Goal: Task Accomplishment & Management: Manage account settings

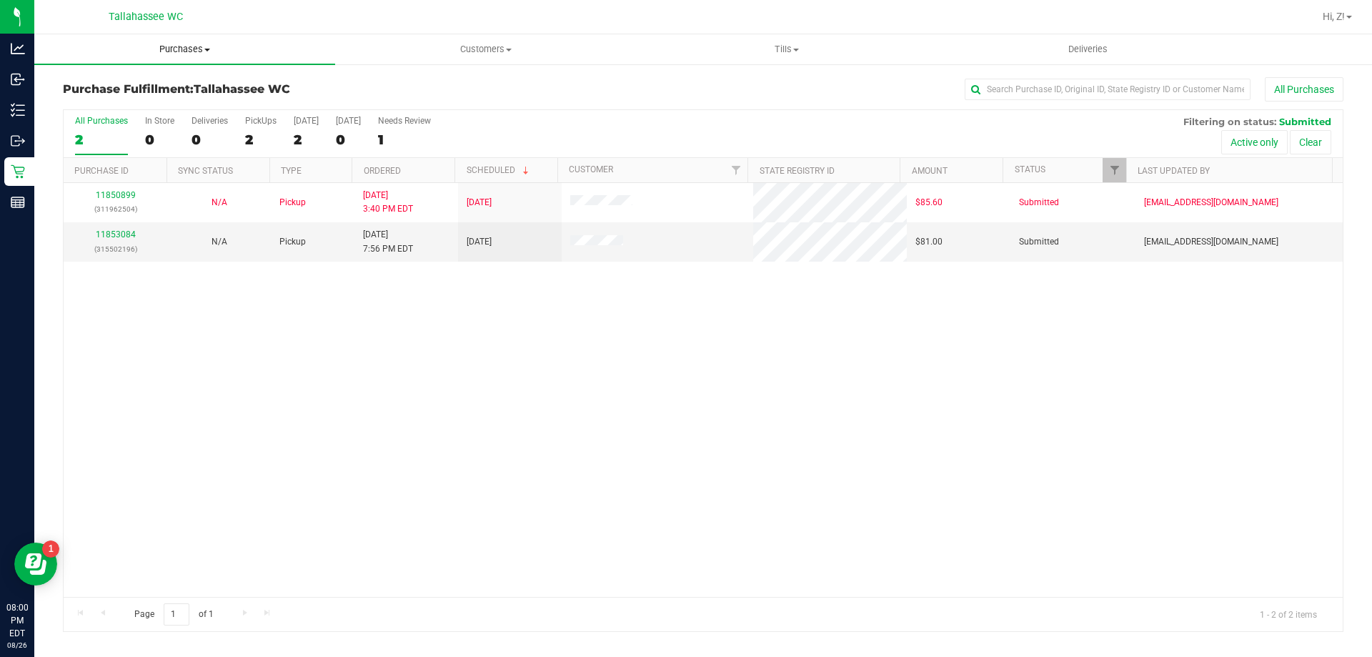
click at [181, 41] on uib-tab-heading "Purchases Summary of purchases Fulfillment All purchases" at bounding box center [184, 49] width 301 height 30
click at [134, 88] on span "Summary of purchases" at bounding box center [107, 86] width 146 height 12
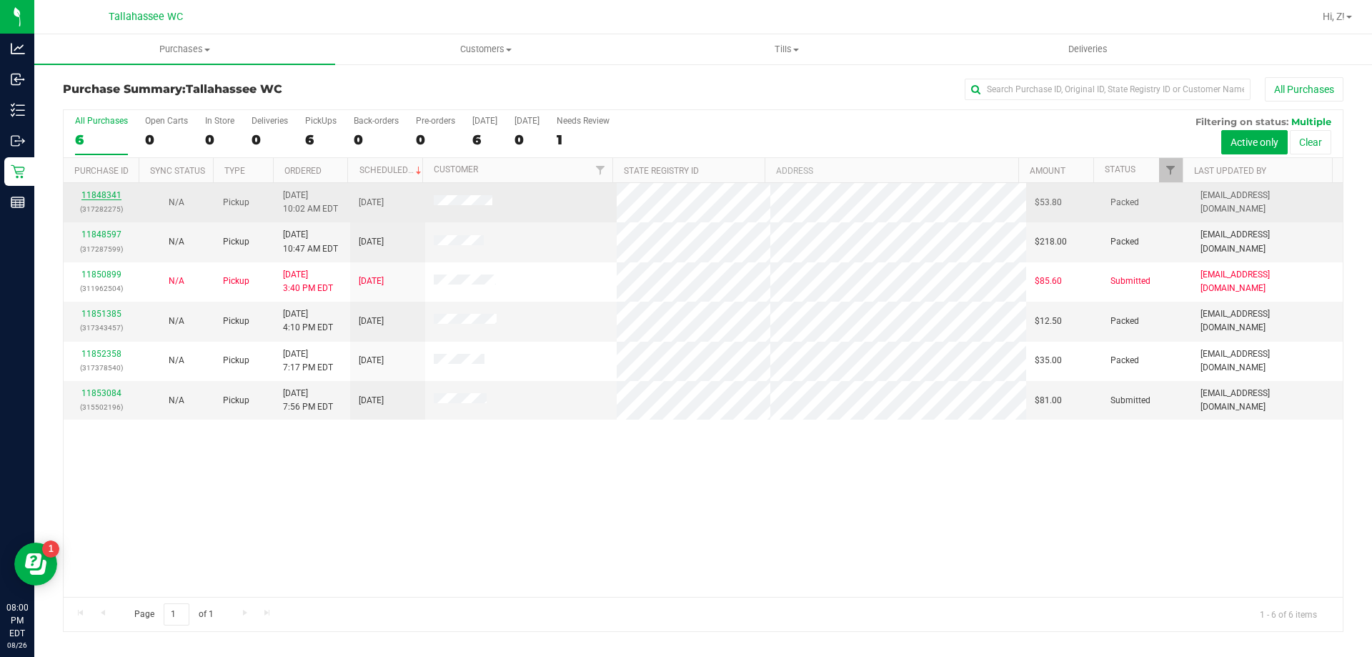
click at [107, 193] on link "11848341" at bounding box center [101, 195] width 40 height 10
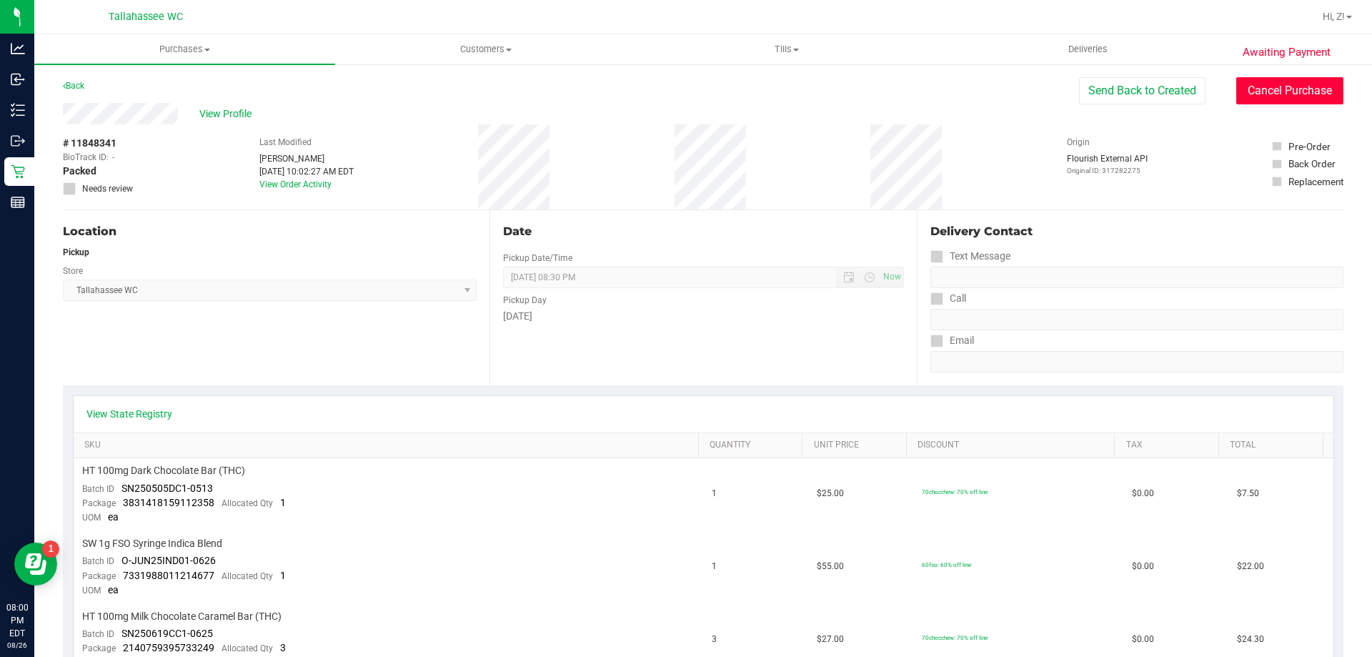
click at [1306, 85] on button "Cancel Purchase" at bounding box center [1289, 90] width 107 height 27
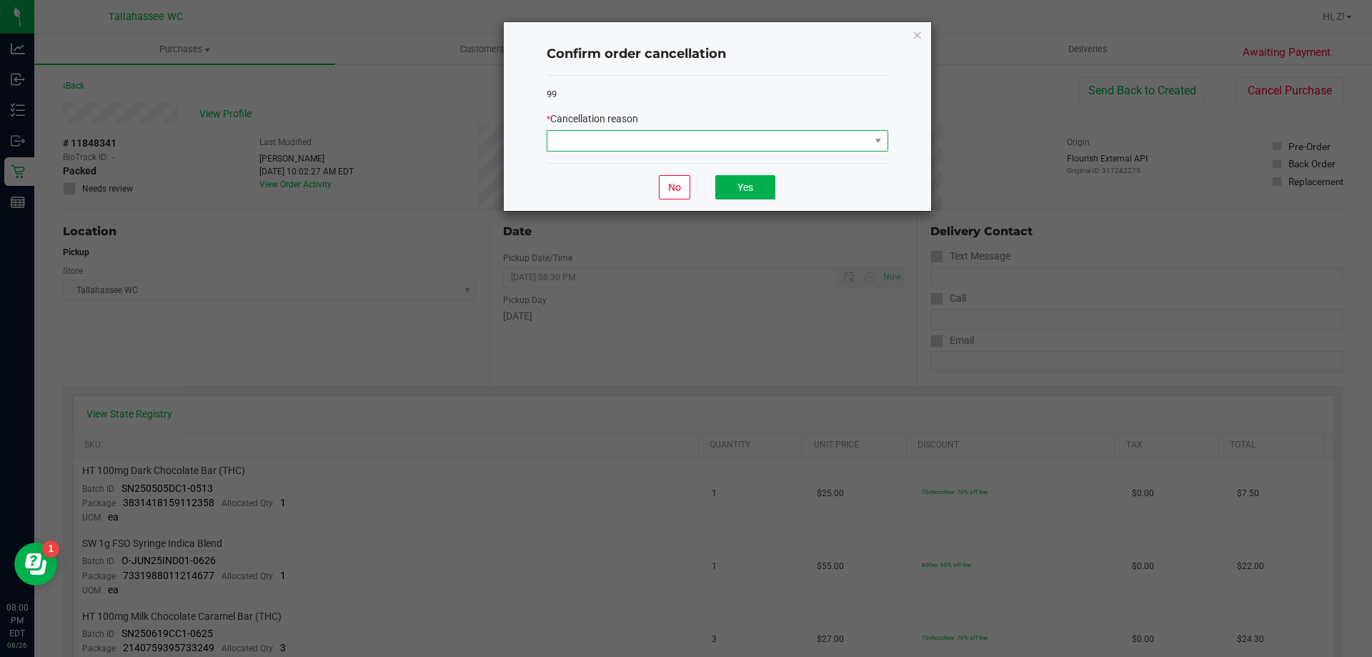
click at [697, 134] on span at bounding box center [708, 141] width 322 height 20
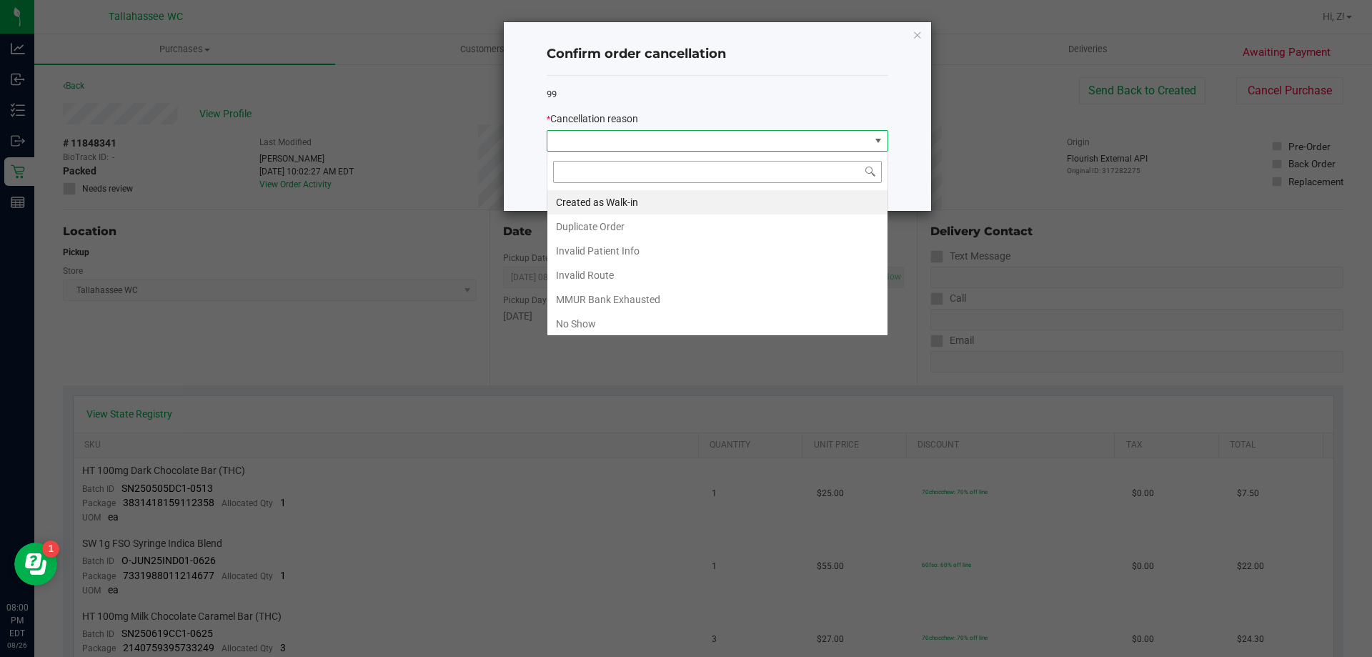
scroll to position [21, 342]
click at [592, 318] on li "No Show" at bounding box center [717, 323] width 340 height 24
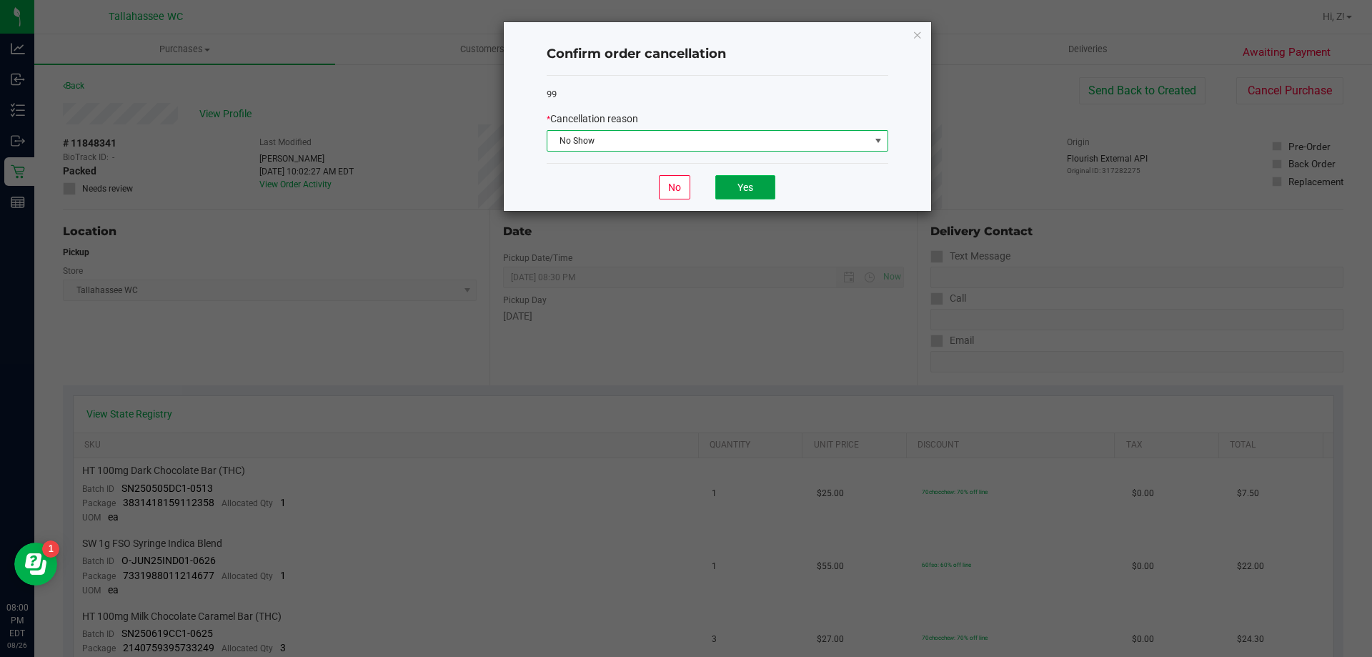
click at [762, 197] on button "Yes" at bounding box center [745, 187] width 60 height 24
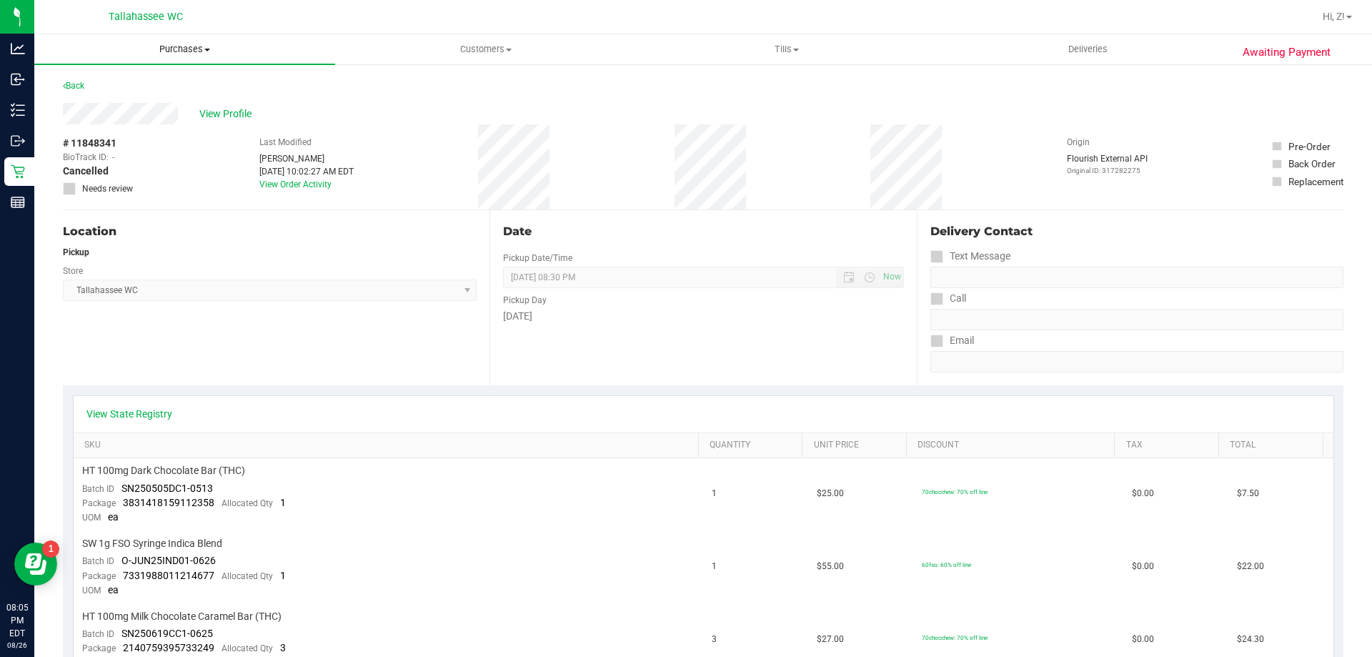
click at [168, 46] on span "Purchases" at bounding box center [184, 49] width 301 height 13
click at [121, 87] on span "Summary of purchases" at bounding box center [107, 86] width 146 height 12
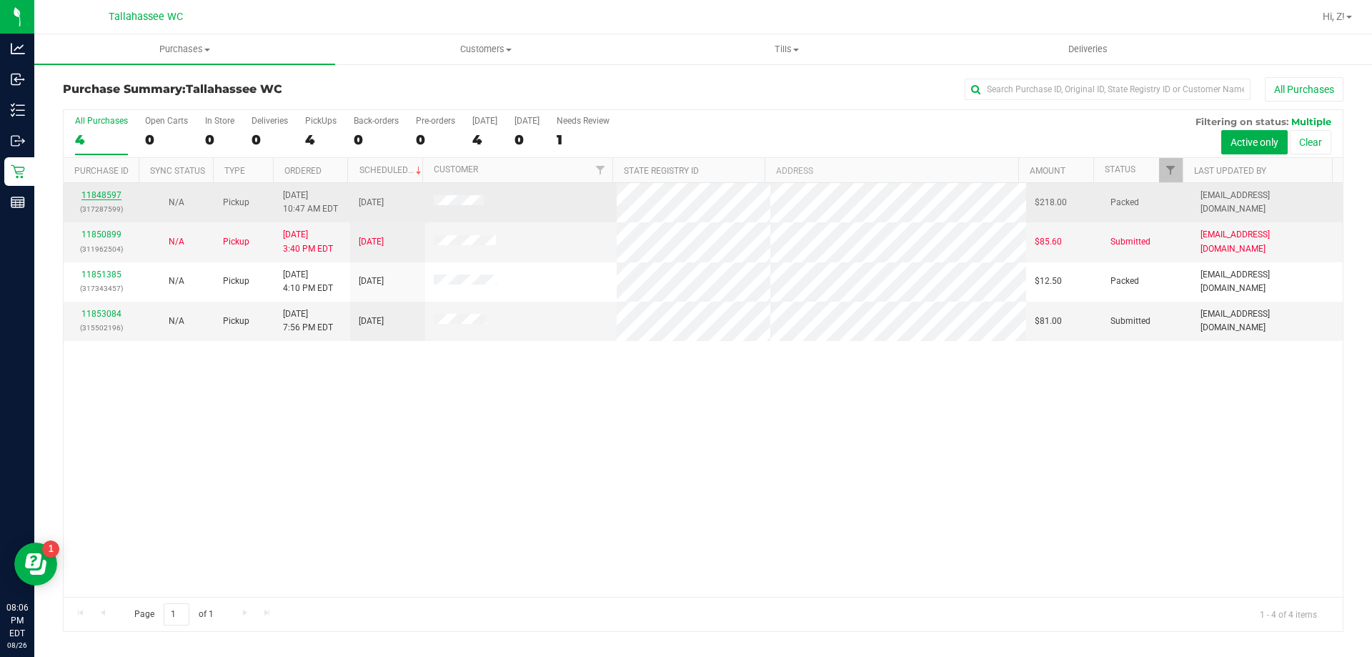
click at [106, 196] on link "11848597" at bounding box center [101, 195] width 40 height 10
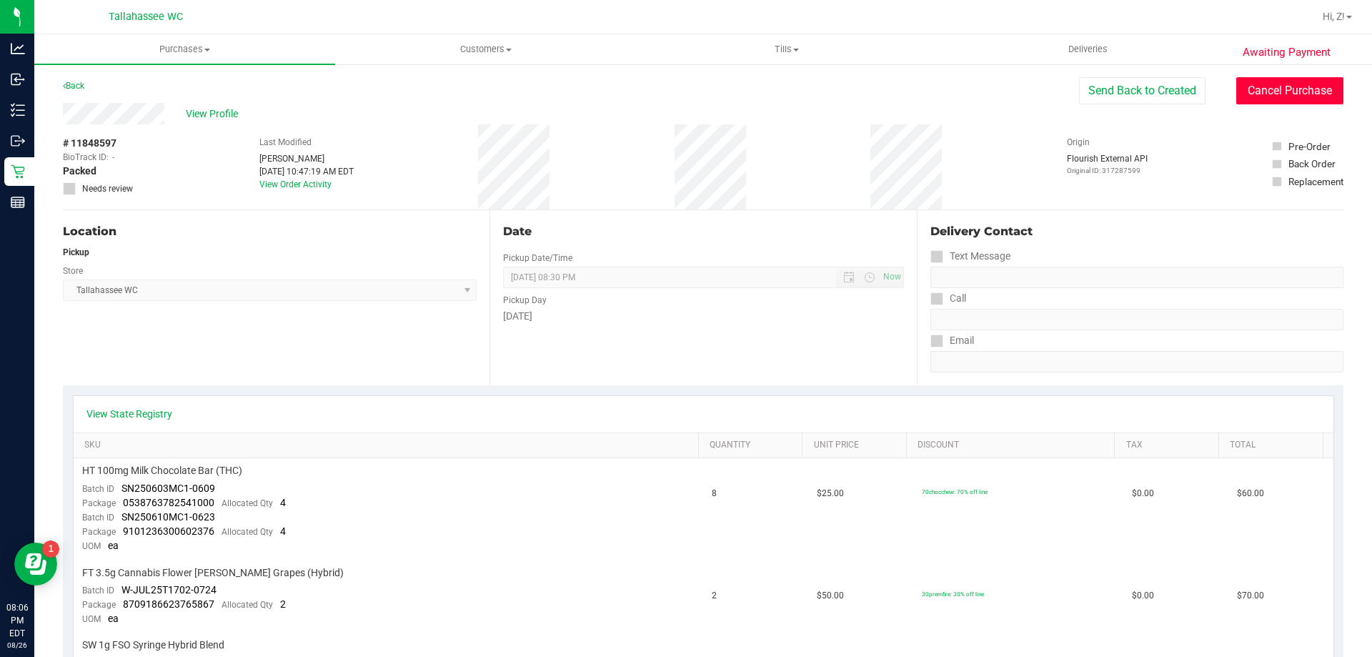
click at [1252, 83] on button "Cancel Purchase" at bounding box center [1289, 90] width 107 height 27
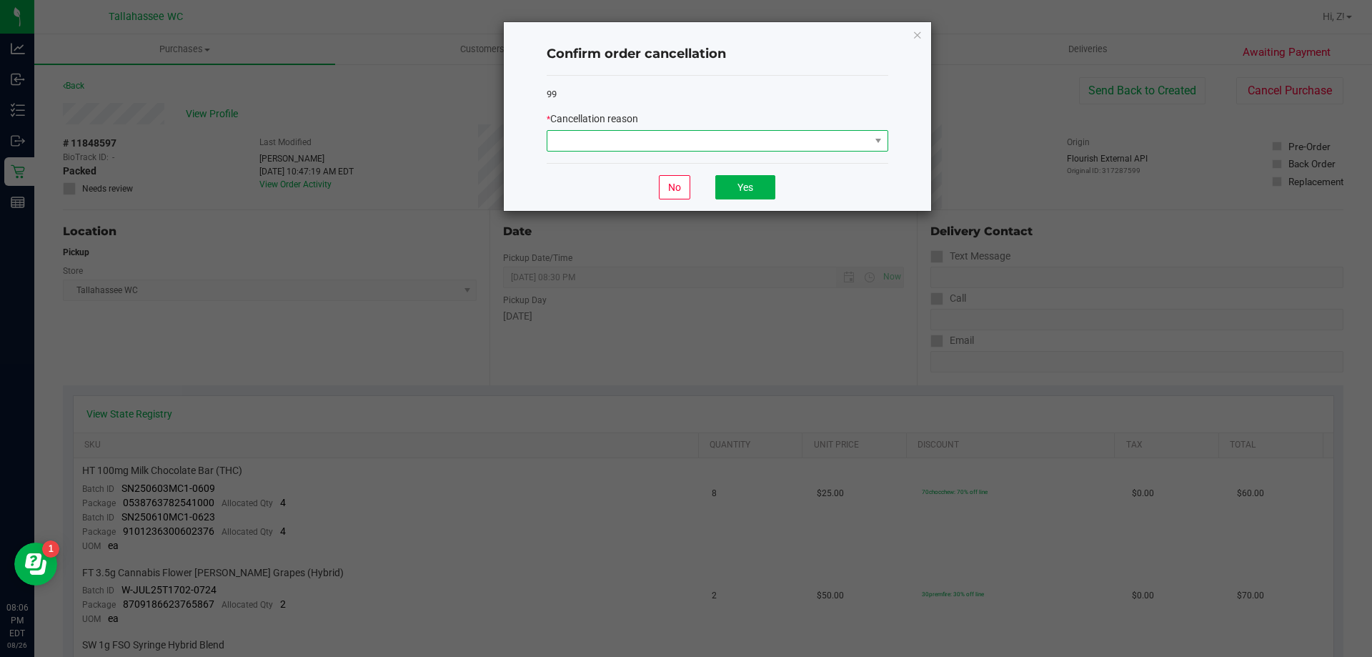
click at [633, 146] on span at bounding box center [708, 141] width 322 height 20
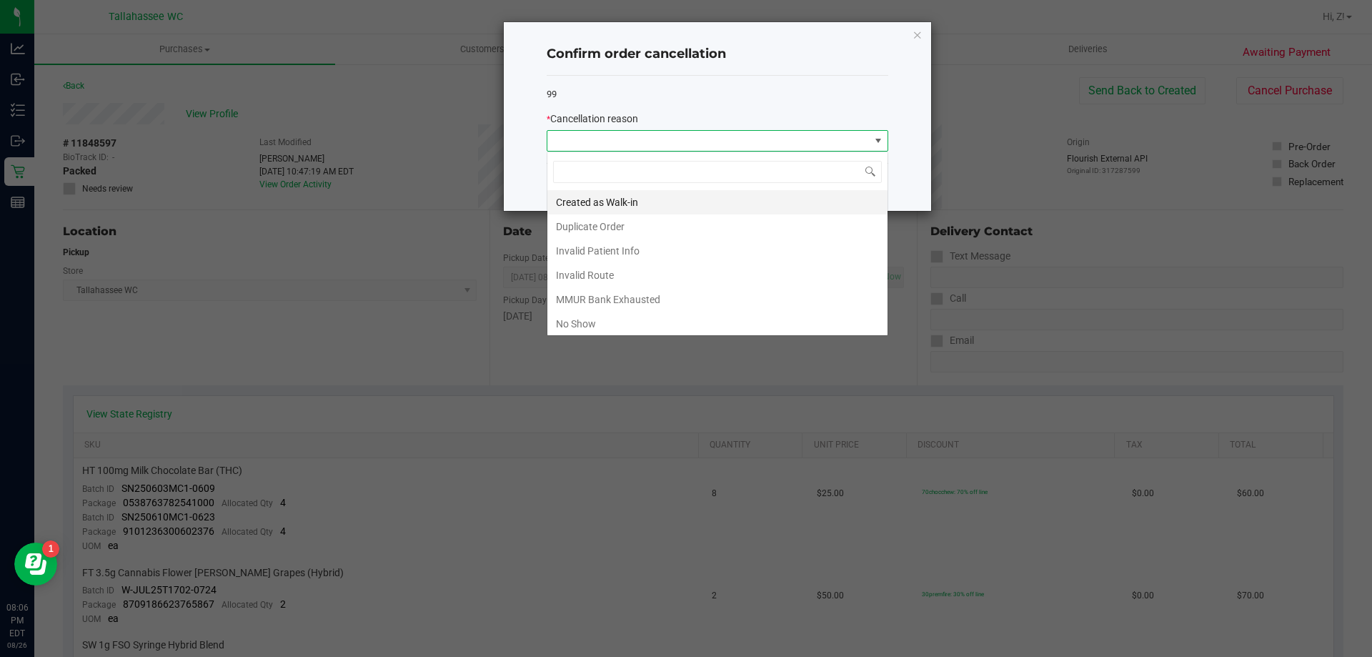
scroll to position [21, 342]
click at [588, 322] on li "No Show" at bounding box center [717, 323] width 340 height 24
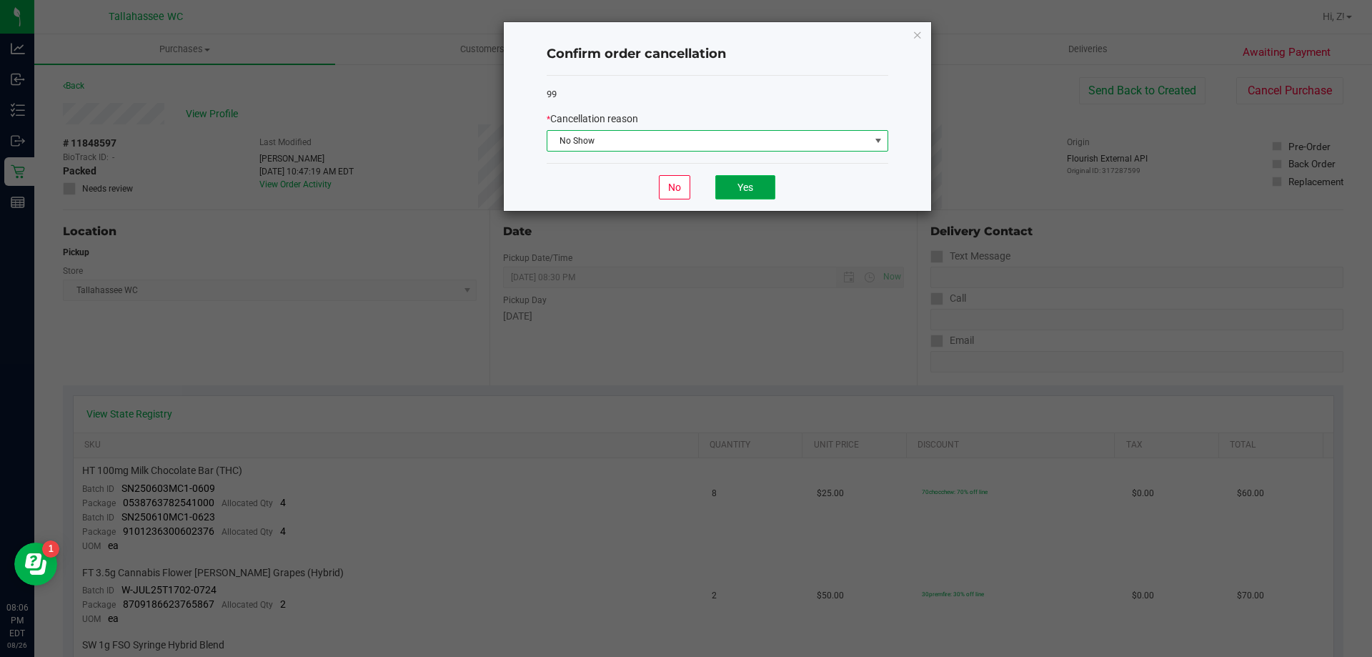
click at [761, 191] on button "Yes" at bounding box center [745, 187] width 60 height 24
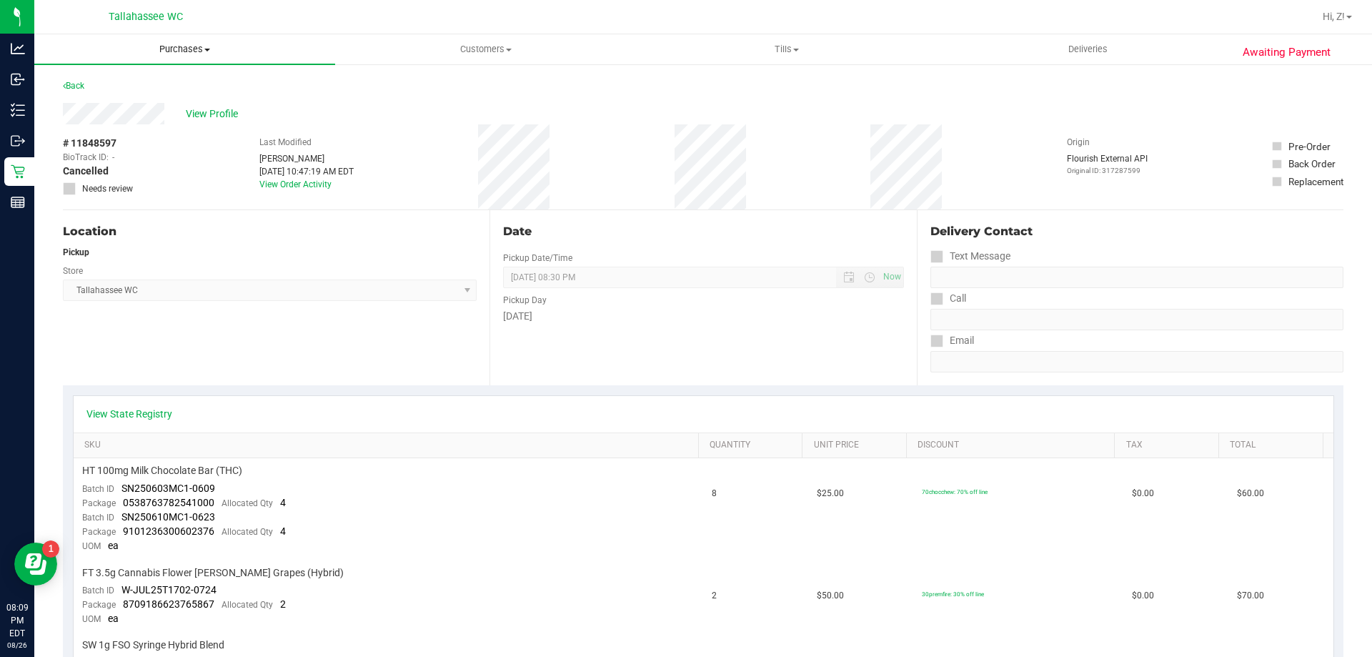
click at [182, 38] on uib-tab-heading "Purchases Summary of purchases Fulfillment All purchases" at bounding box center [184, 49] width 301 height 30
click at [136, 74] on ul "Summary of purchases Fulfillment All purchases" at bounding box center [184, 103] width 301 height 77
click at [140, 74] on ul "Summary of purchases Fulfillment All purchases" at bounding box center [107, 103] width 146 height 77
click at [129, 89] on span "Summary of purchases" at bounding box center [107, 86] width 146 height 12
